Goal: Task Accomplishment & Management: Manage account settings

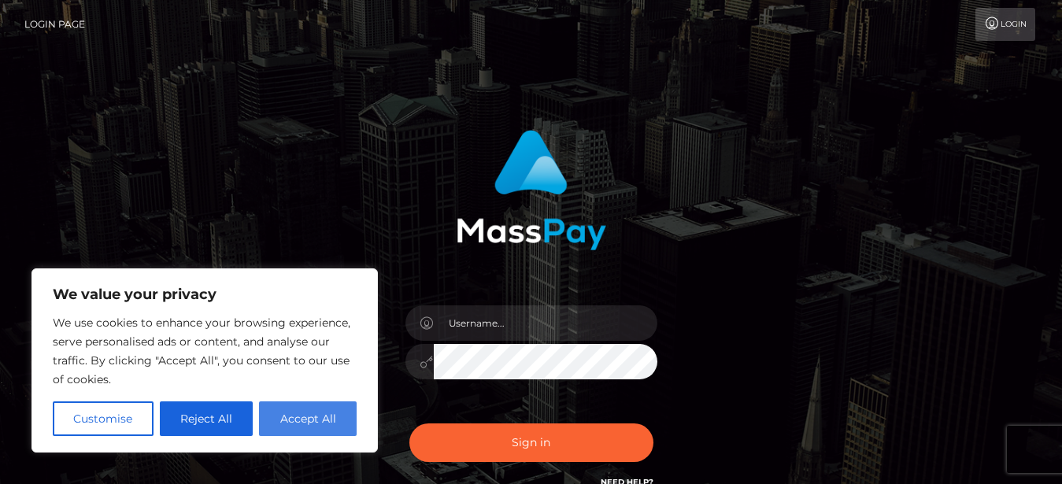
click at [296, 418] on button "Accept All" at bounding box center [308, 418] width 98 height 35
checkbox input "true"
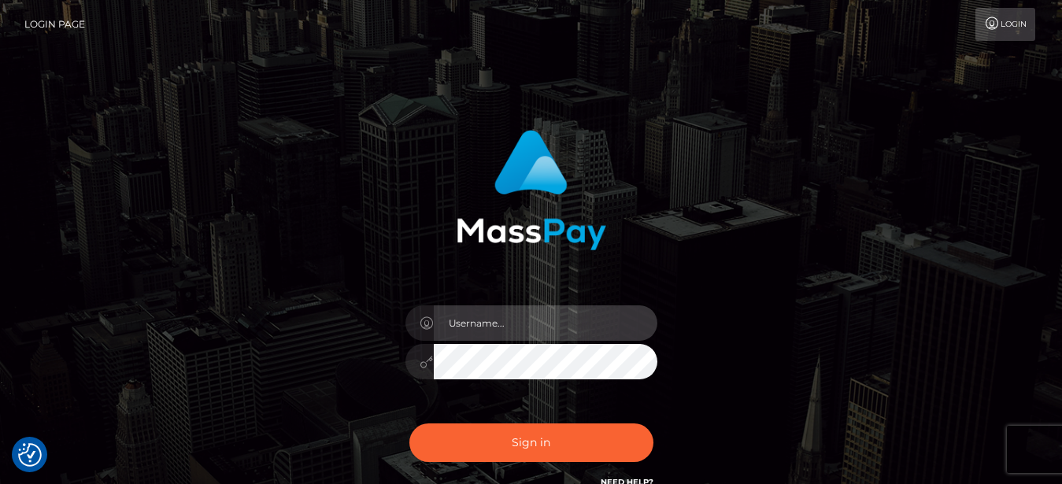
click at [469, 325] on input "text" at bounding box center [546, 322] width 224 height 35
type input "[EMAIL_ADDRESS][DOMAIN_NAME]"
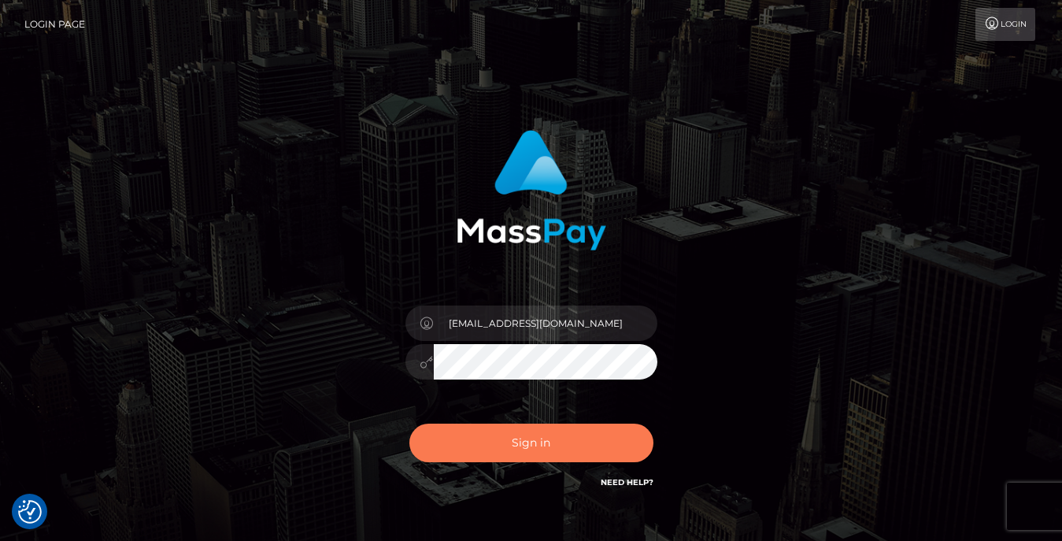
click at [535, 449] on button "Sign in" at bounding box center [531, 443] width 244 height 39
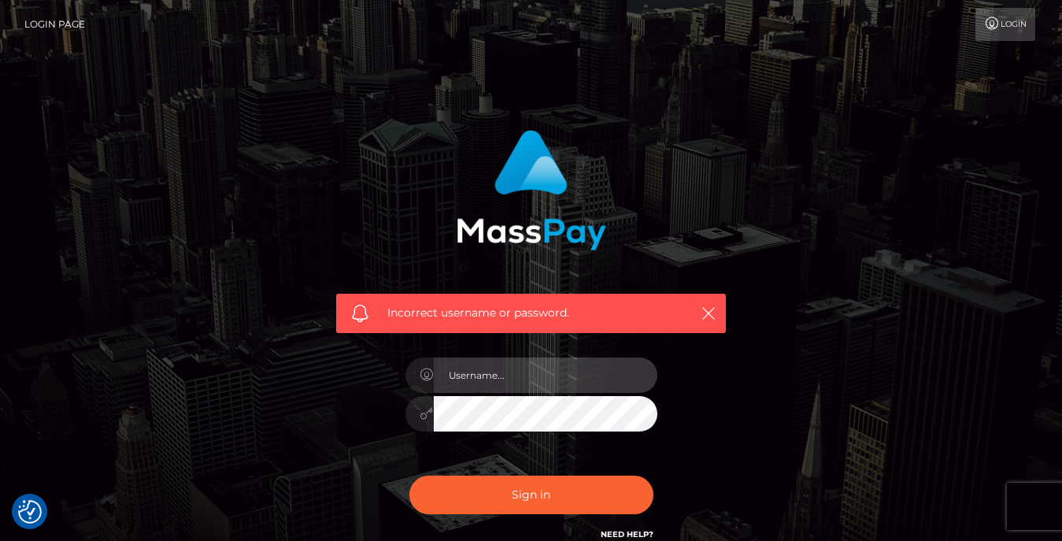
click at [540, 389] on input "text" at bounding box center [546, 374] width 224 height 35
type input "[EMAIL_ADDRESS][DOMAIN_NAME]"
click at [409, 475] on button "Sign in" at bounding box center [531, 494] width 244 height 39
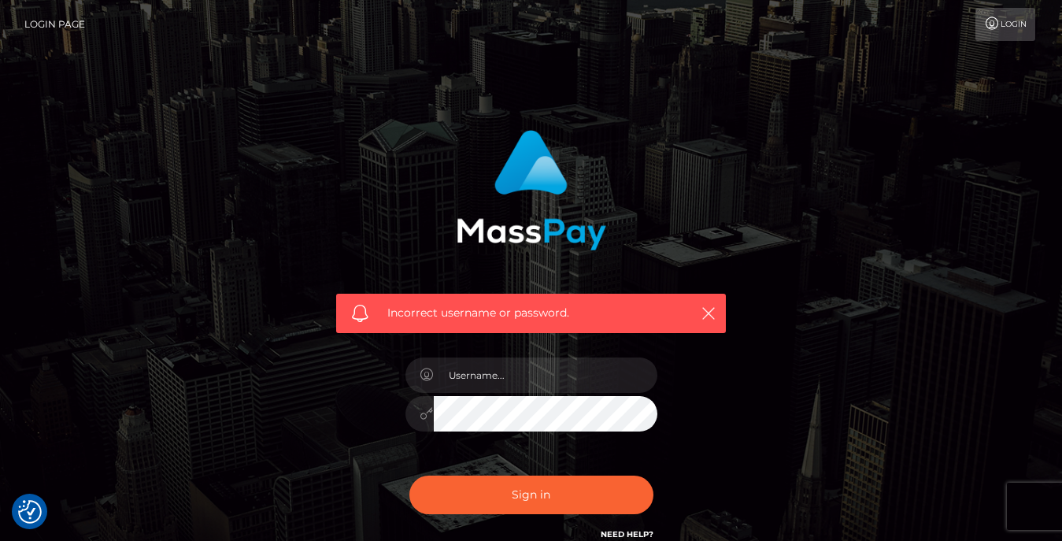
checkbox input "true"
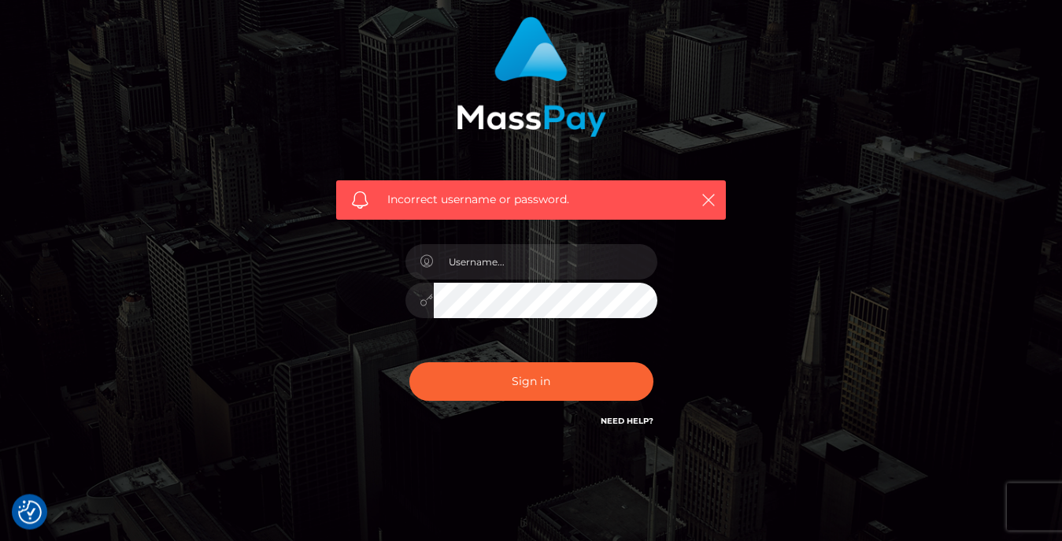
scroll to position [148, 0]
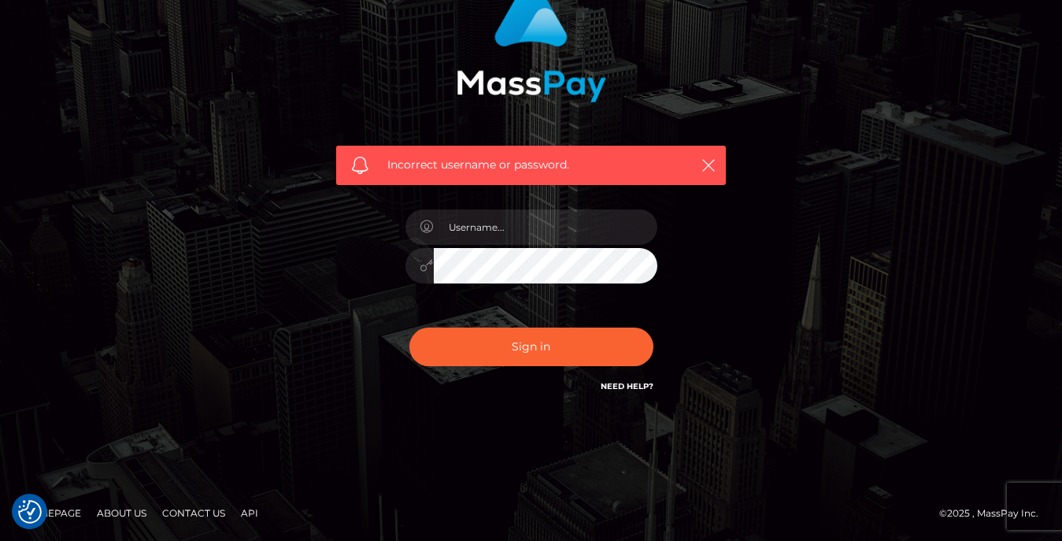
click at [611, 383] on link "Need Help?" at bounding box center [627, 386] width 53 height 10
click at [618, 384] on link "Need Help?" at bounding box center [627, 386] width 53 height 10
